Goal: Task Accomplishment & Management: Manage account settings

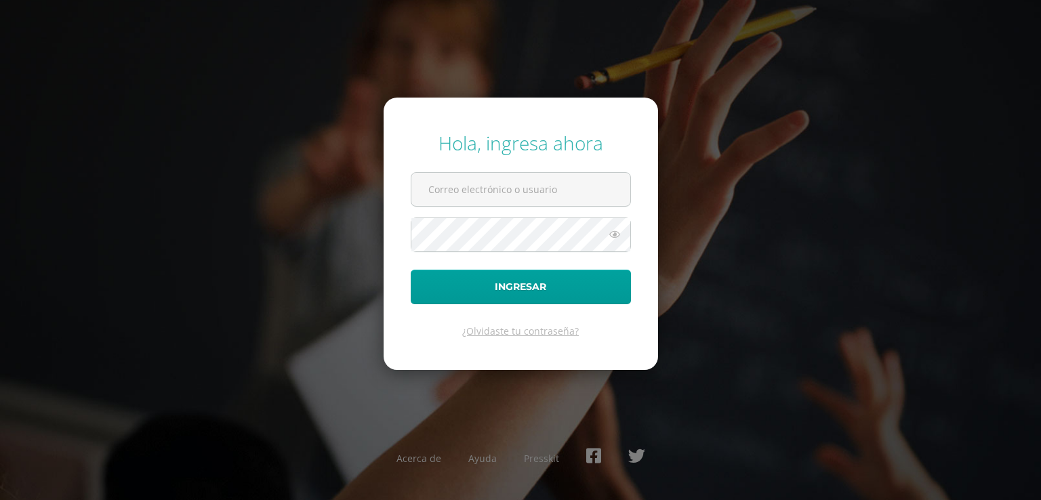
type input "[EMAIL_ADDRESS][DOMAIN_NAME]"
click at [612, 234] on icon at bounding box center [615, 234] width 18 height 16
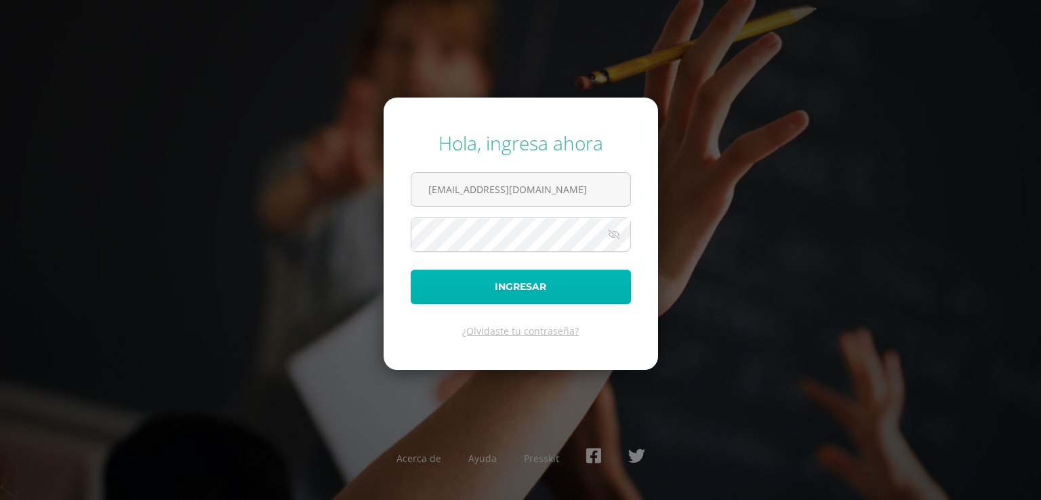
click at [517, 288] on button "Ingresar" at bounding box center [521, 287] width 220 height 35
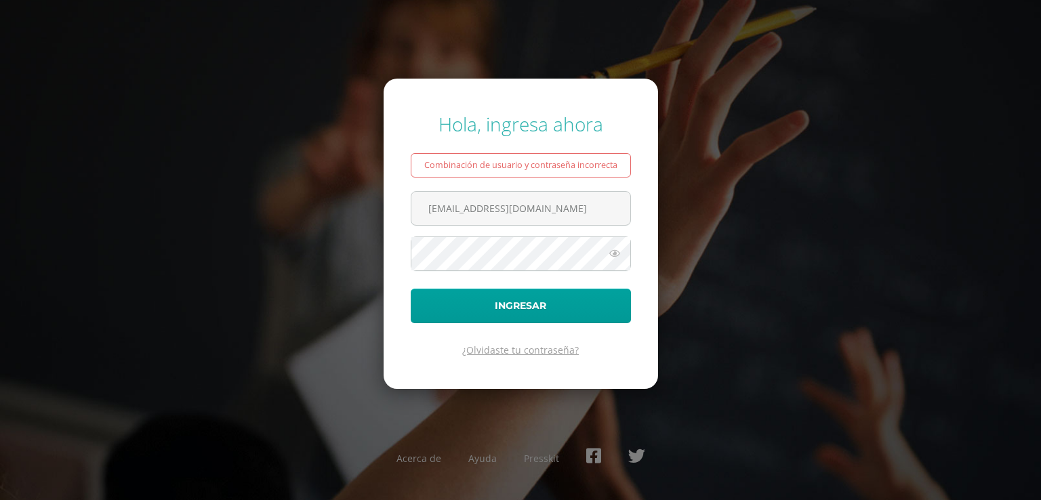
click at [519, 352] on link "¿Olvidaste tu contraseña?" at bounding box center [520, 349] width 117 height 13
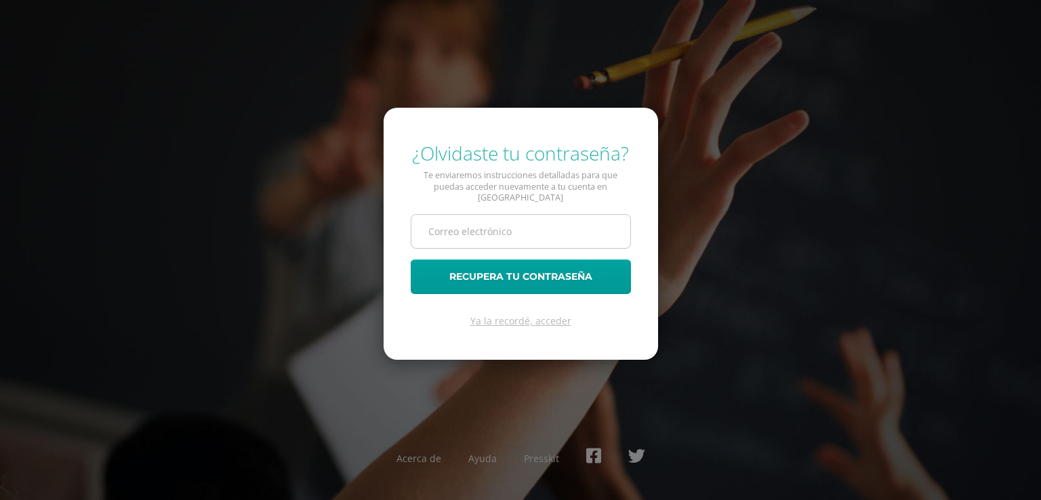
click at [471, 223] on input "text" at bounding box center [520, 231] width 219 height 33
type input "[EMAIL_ADDRESS][DOMAIN_NAME]"
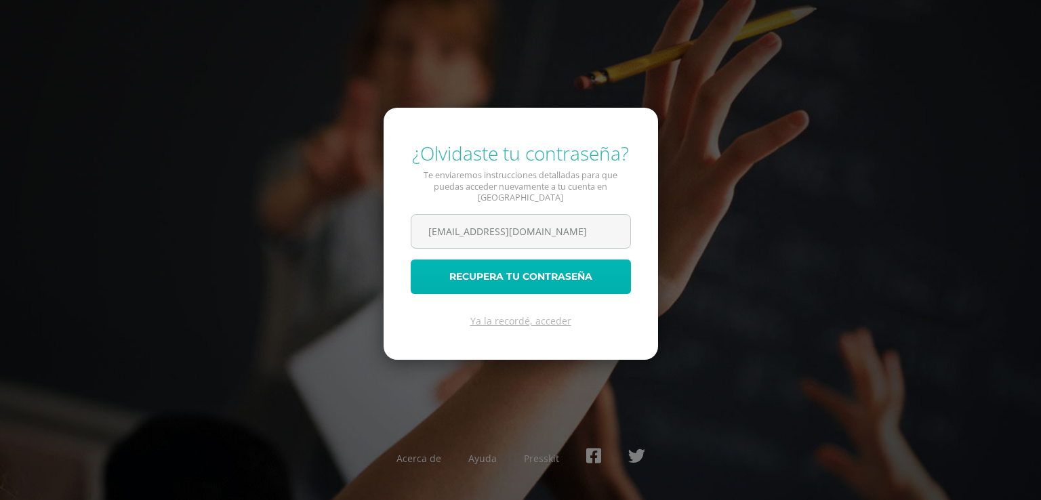
click at [511, 272] on button "Recupera tu contraseña" at bounding box center [521, 276] width 220 height 35
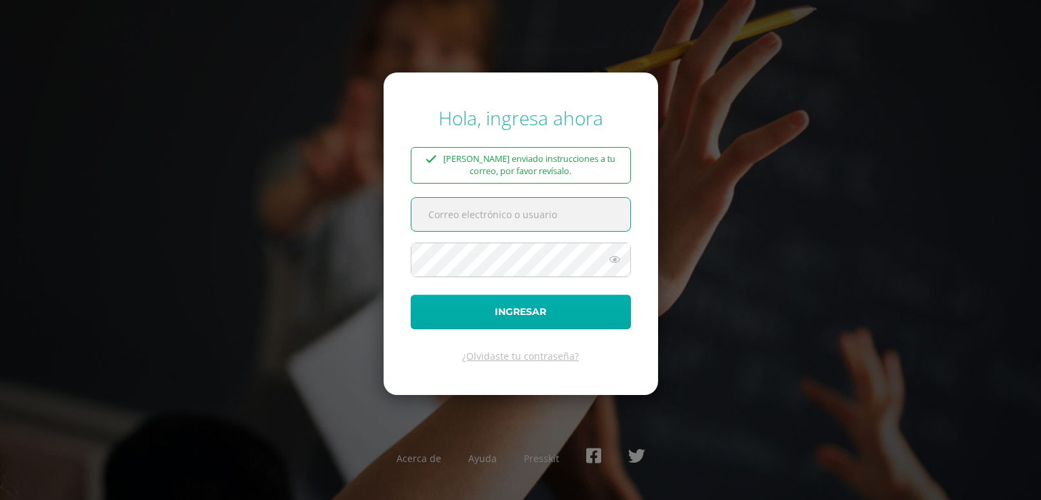
type input "[EMAIL_ADDRESS][DOMAIN_NAME]"
click at [557, 318] on button "Ingresar" at bounding box center [521, 312] width 220 height 35
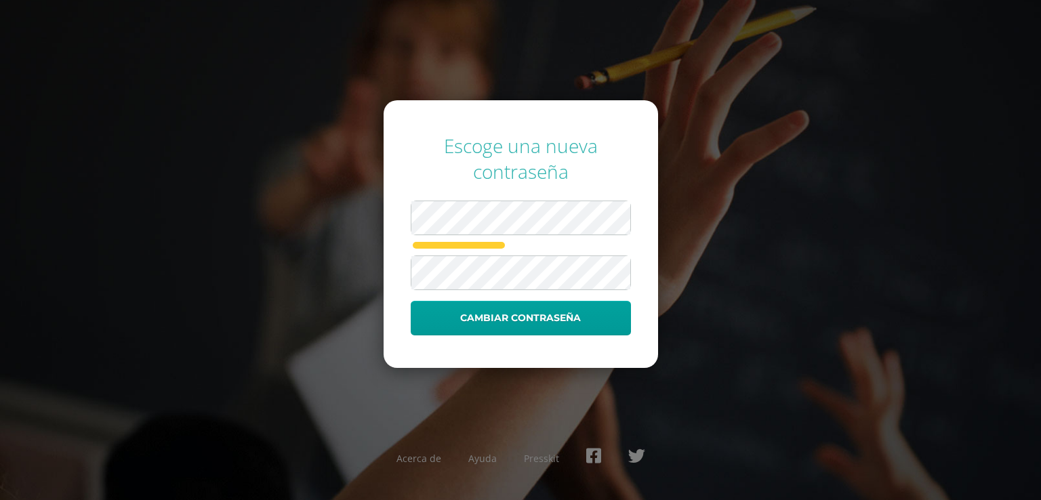
click at [644, 224] on form "Escoge una nueva contraseña Cambiar contraseña" at bounding box center [520, 234] width 274 height 268
click at [678, 287] on div "Escoge una nueva contraseña Cambiar contraseña Acerca de Ayuda Presskit" at bounding box center [520, 250] width 874 height 257
click at [531, 320] on button "Cambiar contraseña" at bounding box center [521, 318] width 220 height 35
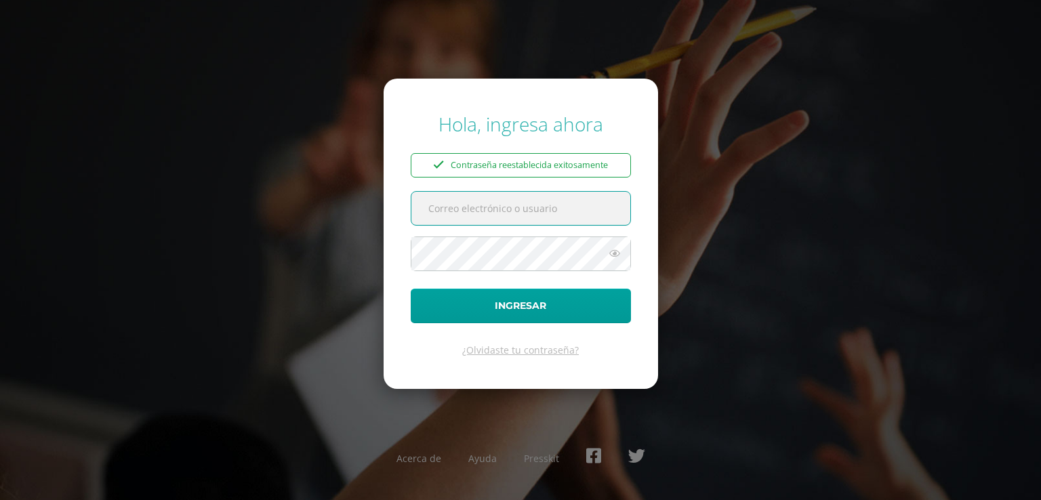
type input "[EMAIL_ADDRESS][DOMAIN_NAME]"
click at [614, 250] on icon at bounding box center [615, 253] width 18 height 16
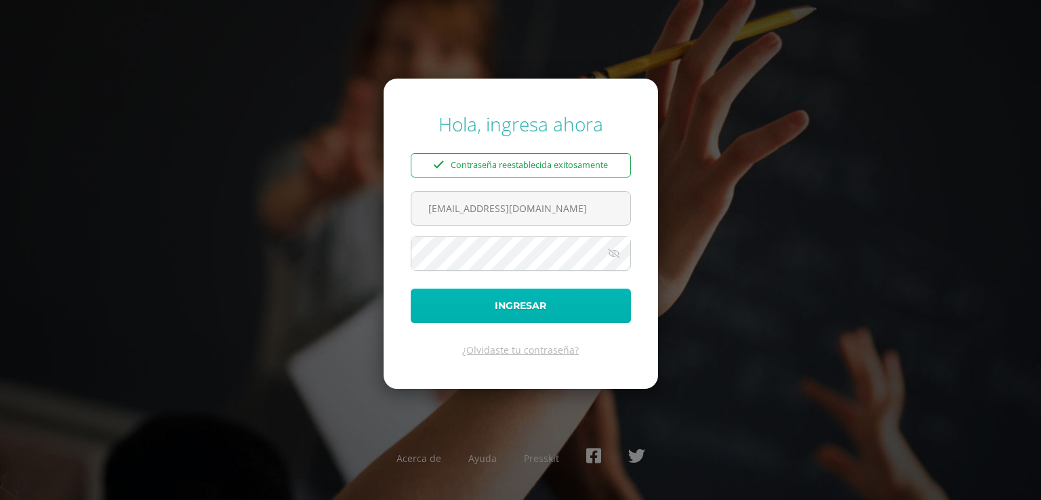
click at [555, 308] on button "Ingresar" at bounding box center [521, 306] width 220 height 35
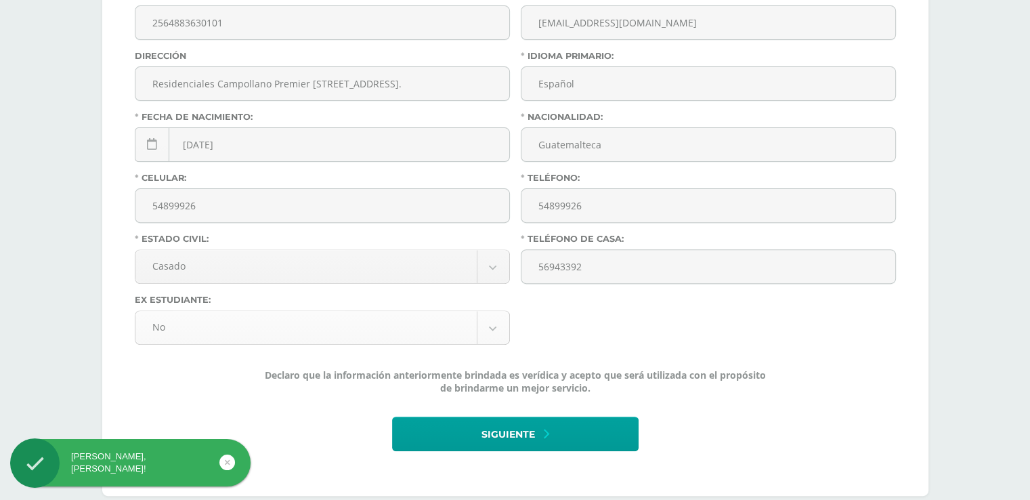
scroll to position [459, 0]
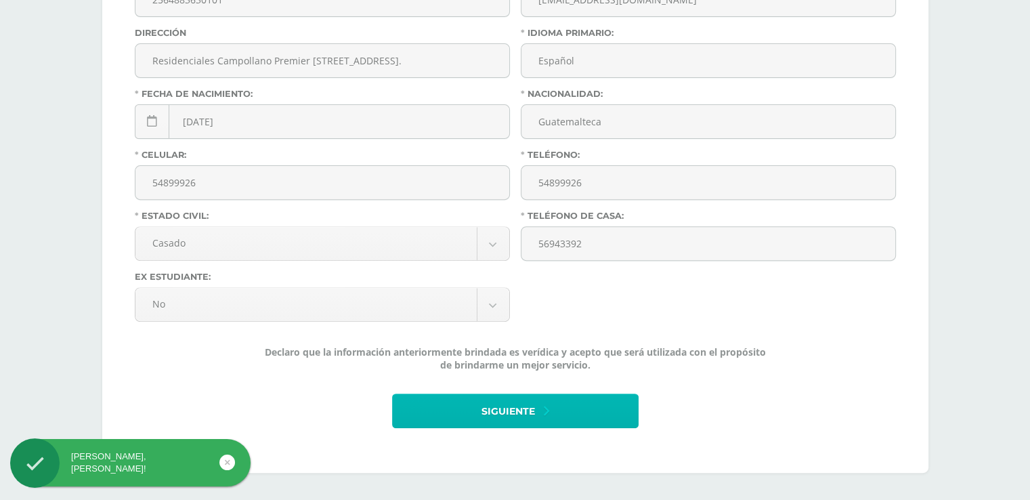
click at [509, 421] on span "Siguiente" at bounding box center [509, 411] width 54 height 33
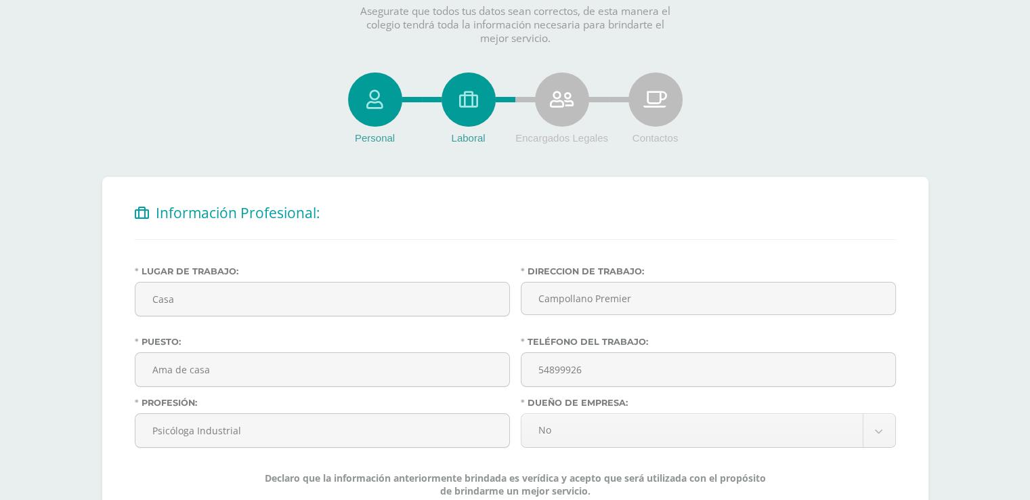
scroll to position [203, 0]
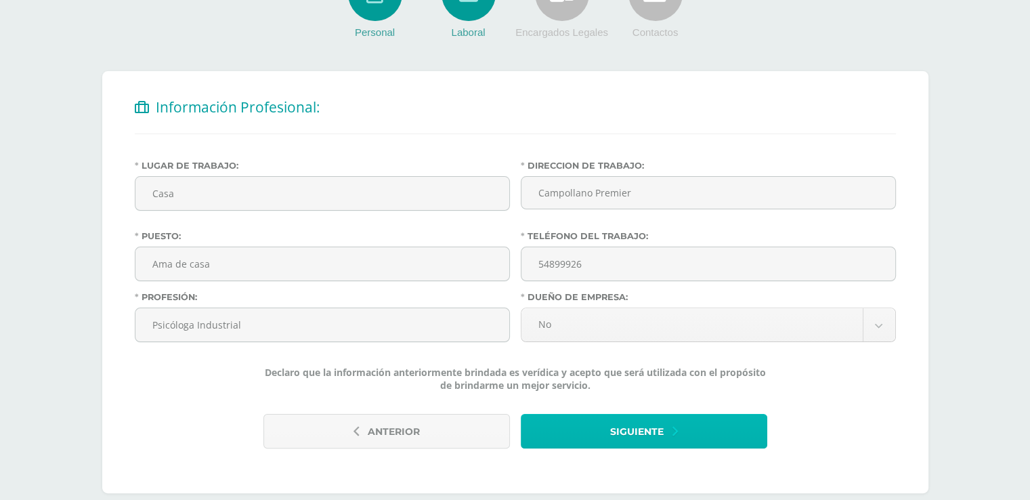
click at [658, 432] on span "Siguiente" at bounding box center [637, 431] width 54 height 33
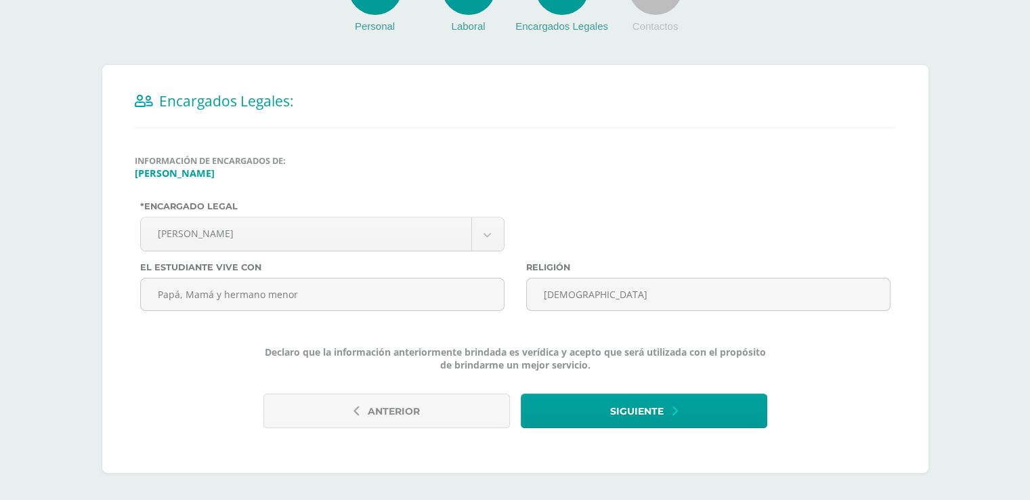
scroll to position [211, 0]
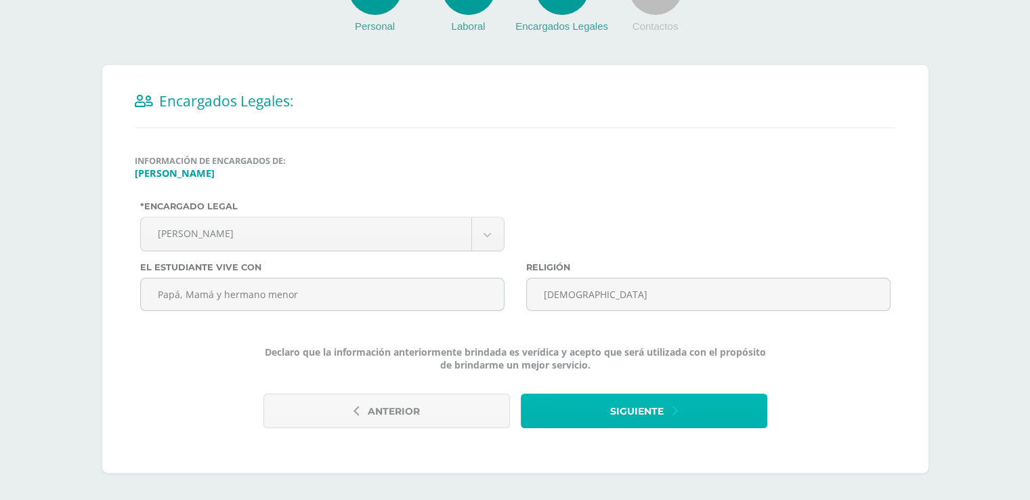
click at [612, 421] on span "Siguiente" at bounding box center [637, 411] width 54 height 33
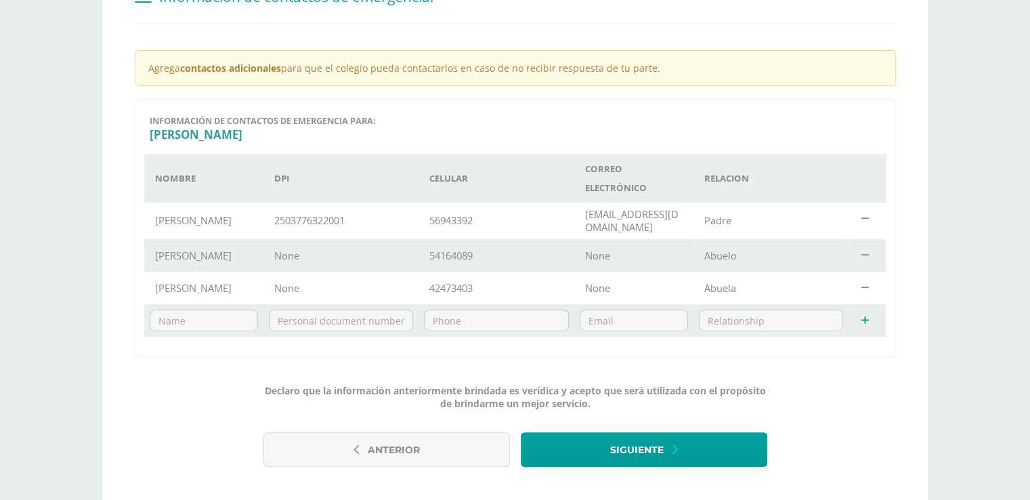
scroll to position [354, 0]
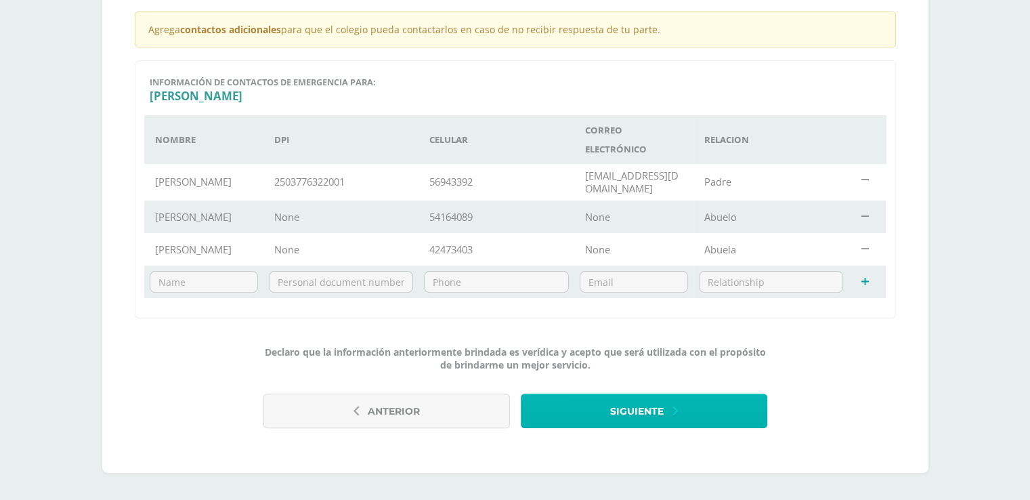
click at [619, 411] on span "Siguiente" at bounding box center [637, 411] width 54 height 33
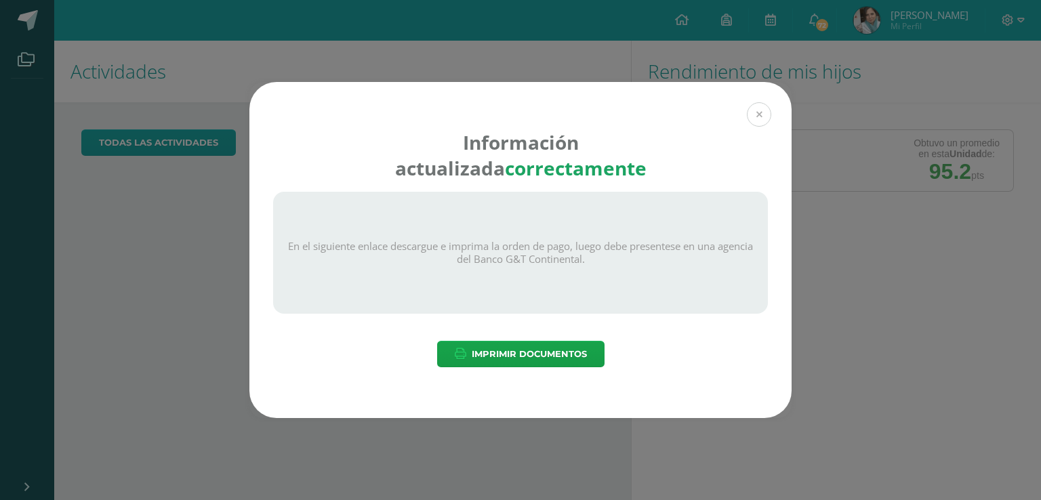
click at [757, 112] on button at bounding box center [759, 114] width 24 height 24
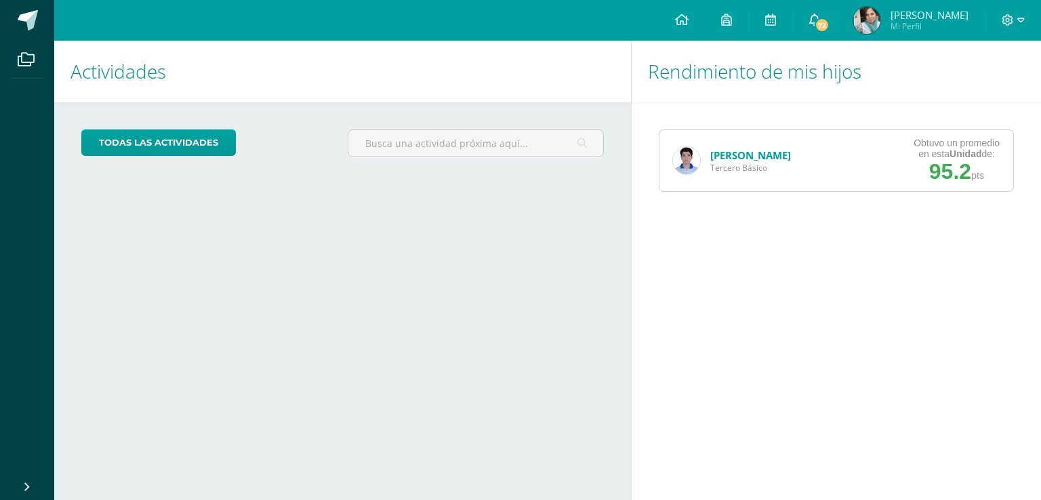
click at [829, 22] on span "72" at bounding box center [821, 25] width 15 height 15
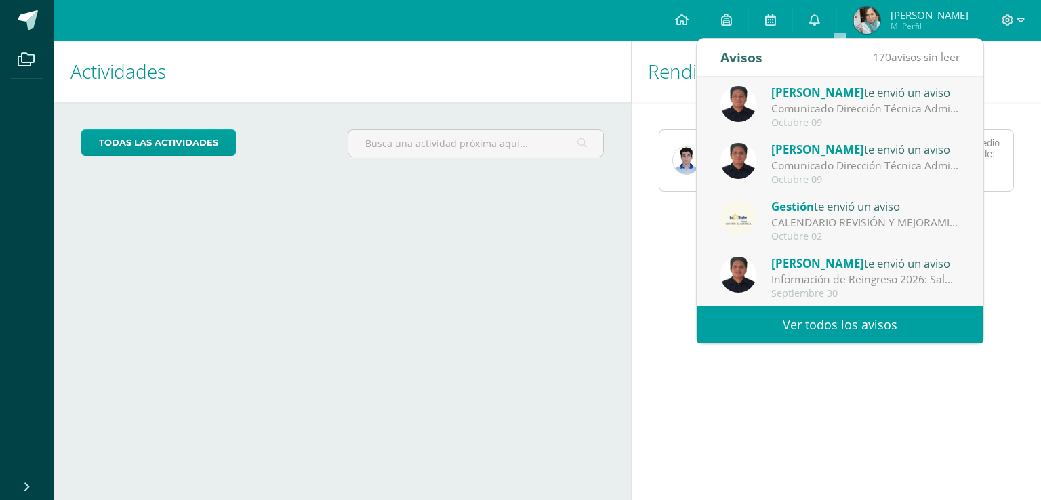
click at [840, 96] on span "[PERSON_NAME]" at bounding box center [817, 93] width 93 height 16
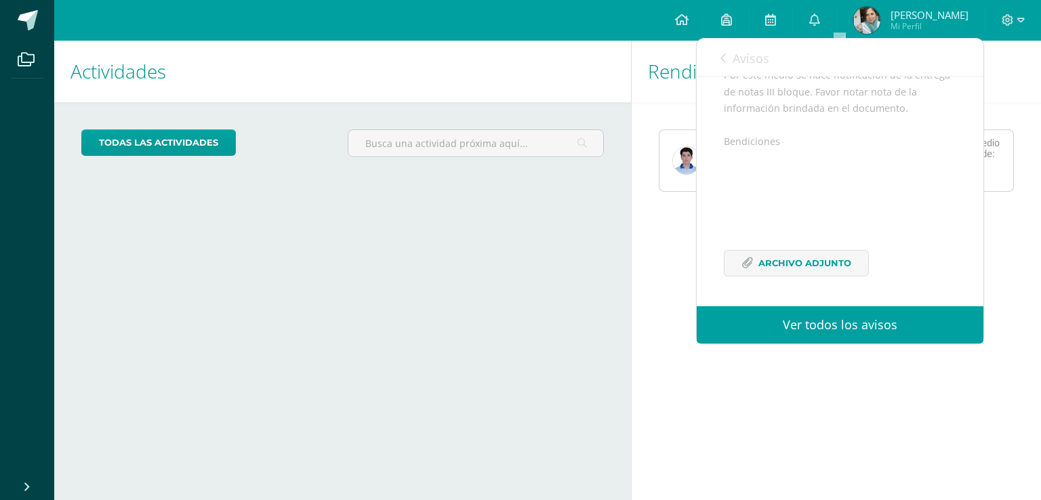
scroll to position [197, 0]
click at [816, 263] on span "Archivo Adjunto" at bounding box center [804, 263] width 93 height 25
click at [836, 20] on link "0" at bounding box center [814, 20] width 43 height 41
click at [836, 10] on link "0" at bounding box center [814, 20] width 43 height 41
click at [829, 323] on link "Ver todos los avisos" at bounding box center [839, 324] width 287 height 37
